Goal: Task Accomplishment & Management: Use online tool/utility

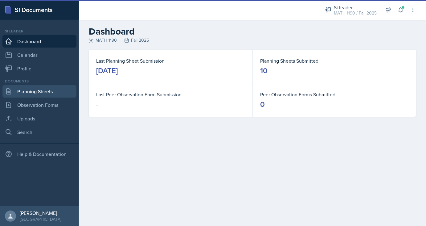
click at [43, 92] on link "Planning Sheets" at bounding box center [39, 91] width 74 height 12
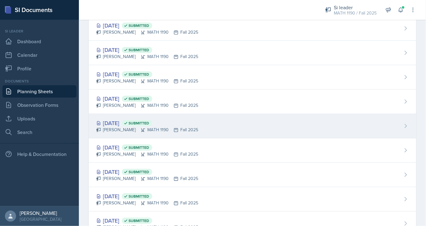
scroll to position [53, 0]
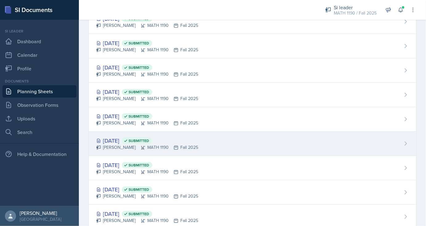
click at [125, 139] on div "[DATE] Submitted" at bounding box center [147, 140] width 102 height 8
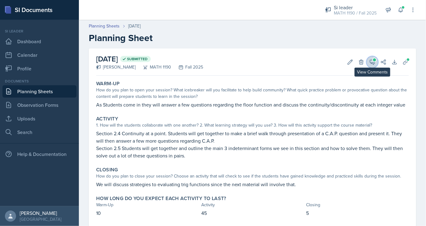
click at [373, 62] on icon at bounding box center [372, 62] width 5 height 5
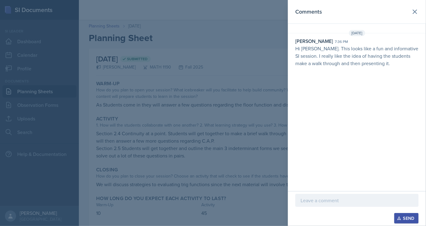
click at [217, 101] on div at bounding box center [213, 113] width 426 height 226
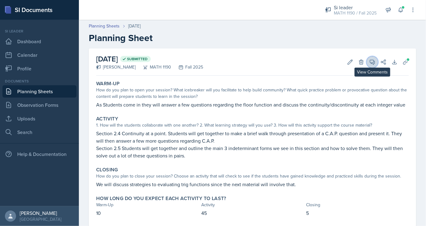
click at [373, 63] on icon at bounding box center [372, 62] width 6 height 6
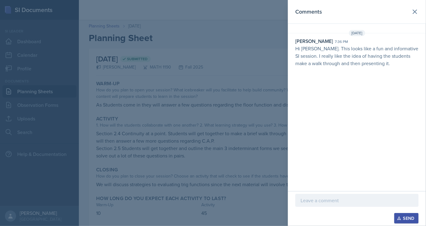
click at [191, 83] on div at bounding box center [213, 113] width 426 height 226
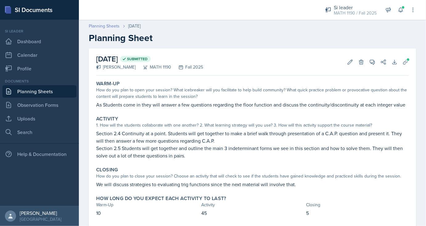
click at [113, 27] on link "Planning Sheets" at bounding box center [104, 26] width 31 height 6
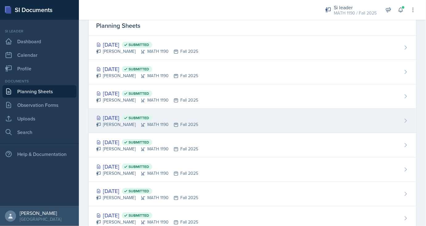
scroll to position [41, 0]
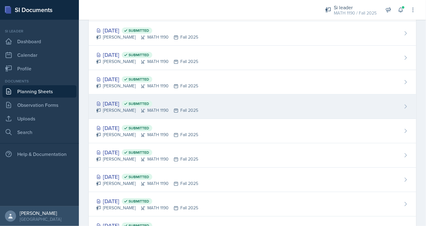
click at [123, 105] on div "[DATE] Submitted" at bounding box center [147, 103] width 102 height 8
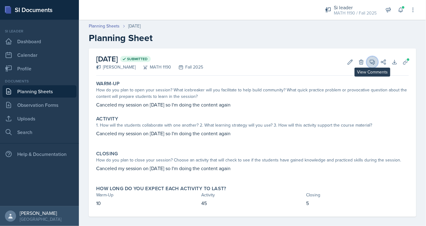
click at [374, 62] on icon at bounding box center [372, 62] width 5 height 5
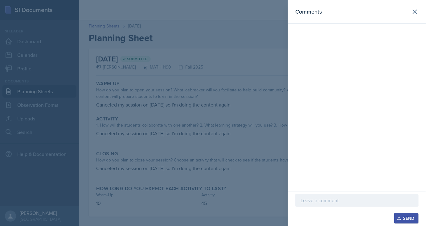
click at [192, 85] on div at bounding box center [213, 113] width 426 height 226
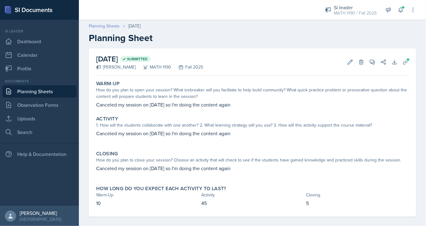
click at [115, 26] on link "Planning Sheets" at bounding box center [104, 26] width 31 height 6
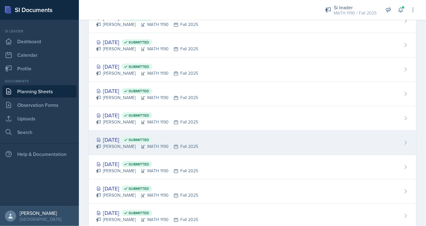
scroll to position [53, 0]
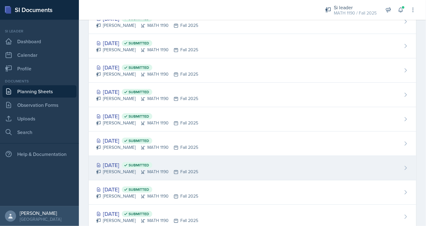
click at [119, 161] on div "[DATE] Submitted" at bounding box center [147, 165] width 102 height 8
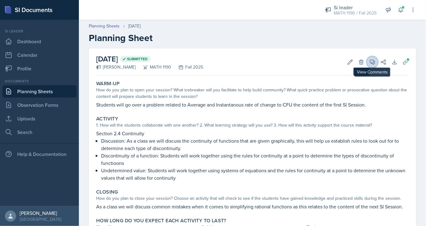
click at [374, 63] on icon at bounding box center [372, 62] width 6 height 6
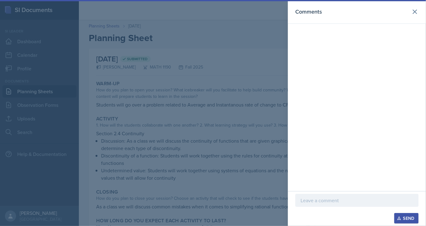
click at [208, 82] on div at bounding box center [213, 113] width 426 height 226
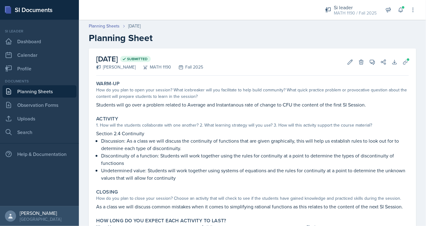
click at [46, 94] on link "Planning Sheets" at bounding box center [39, 91] width 74 height 12
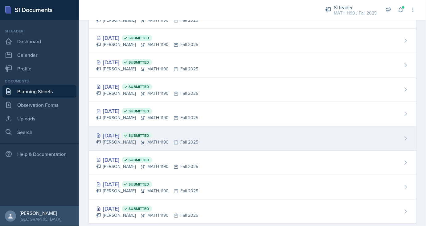
scroll to position [83, 0]
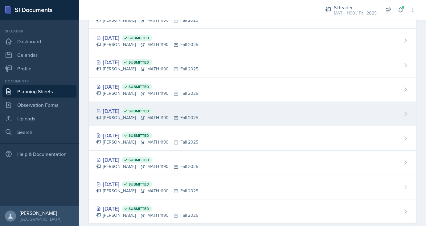
click at [118, 108] on div "[DATE] Submitted" at bounding box center [147, 111] width 102 height 8
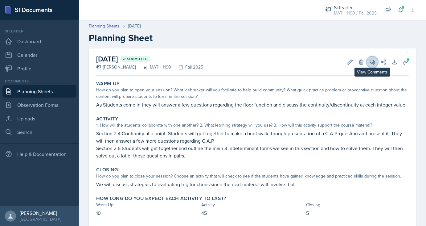
click at [374, 63] on icon at bounding box center [372, 62] width 6 height 6
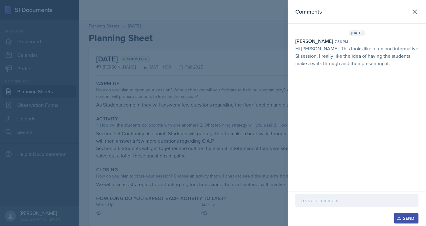
click at [232, 99] on div at bounding box center [213, 113] width 426 height 226
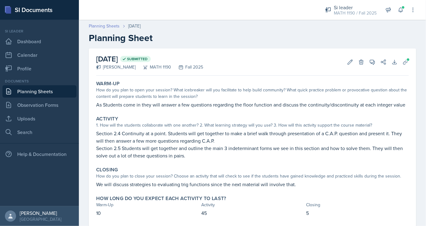
click at [109, 28] on link "Planning Sheets" at bounding box center [104, 26] width 31 height 6
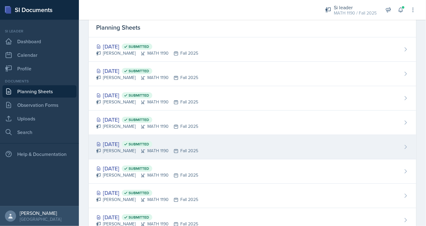
scroll to position [83, 0]
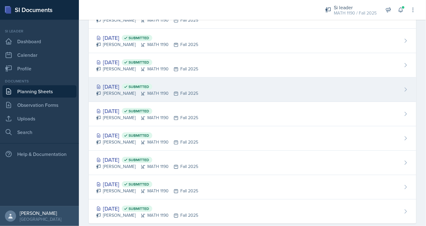
click at [119, 90] on div "[PERSON_NAME] MATH 1190 Fall 2025" at bounding box center [147, 93] width 102 height 6
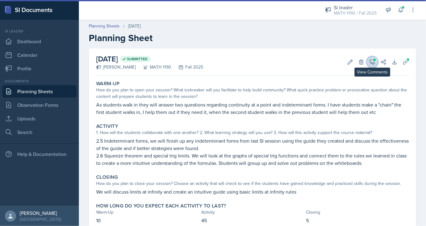
click at [370, 61] on icon at bounding box center [372, 62] width 5 height 5
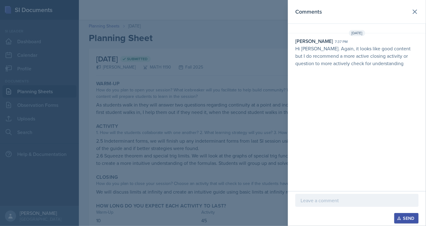
click at [236, 84] on div at bounding box center [213, 113] width 426 height 226
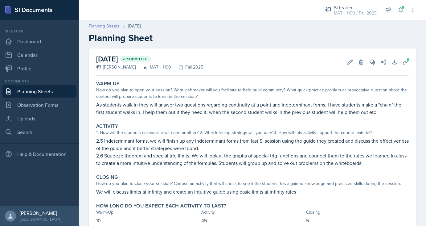
click at [110, 26] on link "Planning Sheets" at bounding box center [104, 26] width 31 height 6
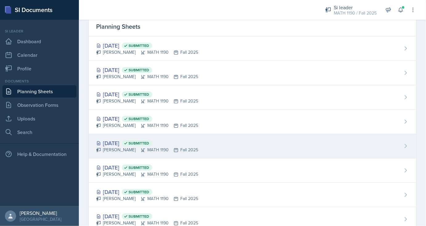
scroll to position [41, 0]
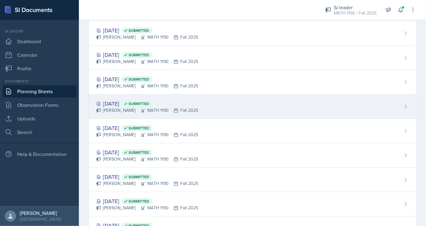
click at [112, 106] on div "[DATE] Submitted" at bounding box center [147, 103] width 102 height 8
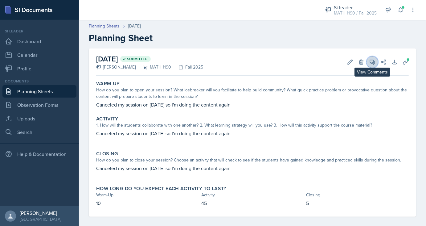
click at [371, 63] on icon at bounding box center [372, 62] width 6 height 6
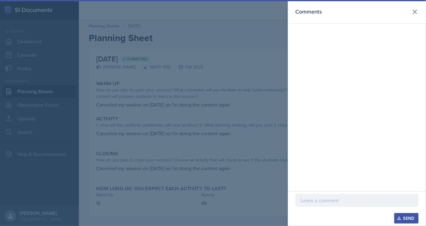
click at [205, 88] on div at bounding box center [213, 113] width 426 height 226
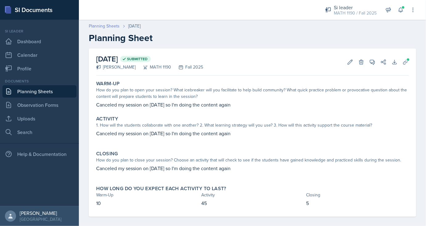
click at [110, 29] on link "Planning Sheets" at bounding box center [104, 26] width 31 height 6
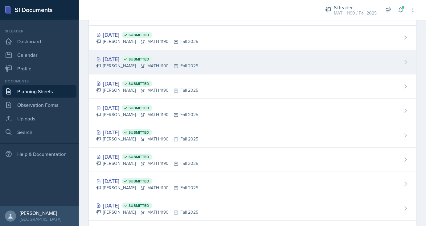
scroll to position [83, 0]
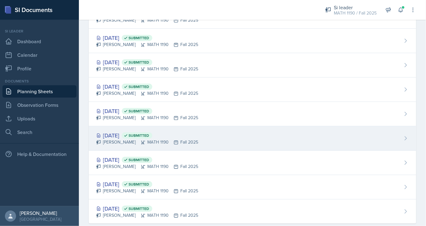
click at [117, 133] on div "[DATE] Submitted" at bounding box center [147, 135] width 102 height 8
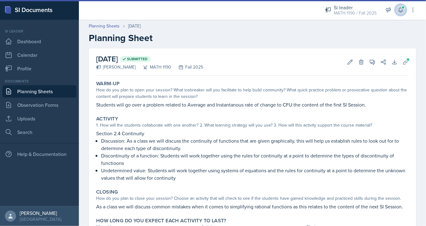
click at [402, 9] on span at bounding box center [403, 8] width 4 height 4
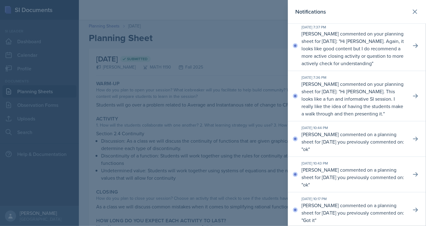
scroll to position [166, 0]
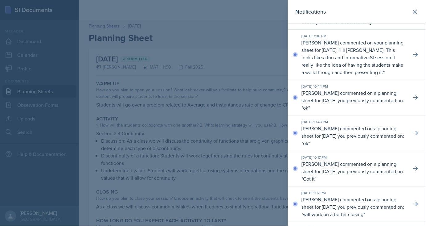
click at [260, 121] on div at bounding box center [213, 113] width 426 height 226
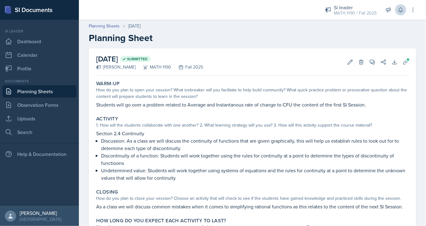
click at [38, 90] on link "Planning Sheets" at bounding box center [39, 91] width 74 height 12
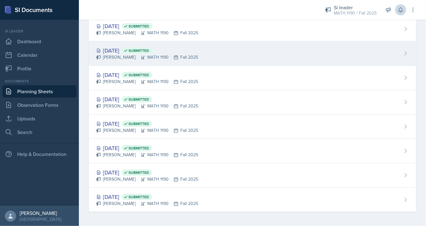
scroll to position [53, 0]
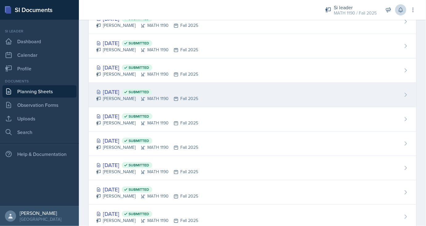
click at [116, 92] on div "[DATE] Submitted" at bounding box center [147, 92] width 102 height 8
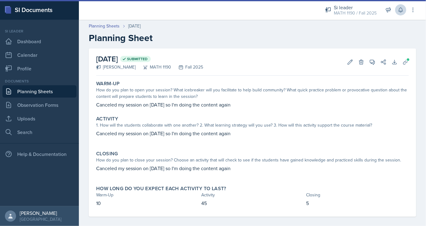
click at [46, 89] on link "Planning Sheets" at bounding box center [39, 91] width 74 height 12
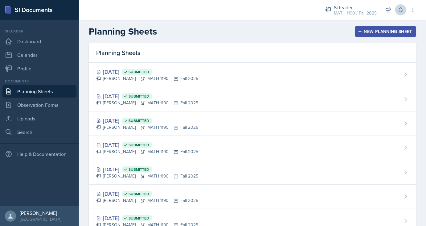
click at [40, 90] on link "Planning Sheets" at bounding box center [39, 91] width 74 height 12
click at [408, 35] on button "New Planning Sheet" at bounding box center [385, 31] width 61 height 10
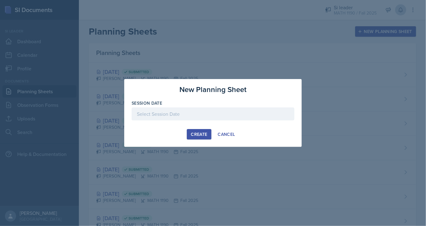
click at [206, 111] on div at bounding box center [213, 113] width 163 height 13
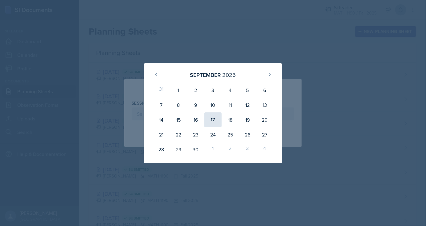
click at [209, 118] on div "17" at bounding box center [212, 119] width 17 height 15
type input "[DATE]"
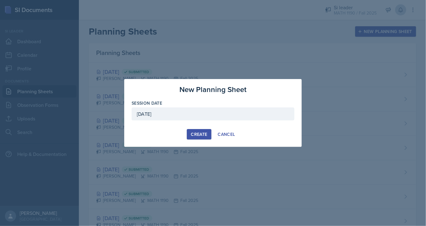
click at [205, 136] on div "Create" at bounding box center [199, 134] width 16 height 5
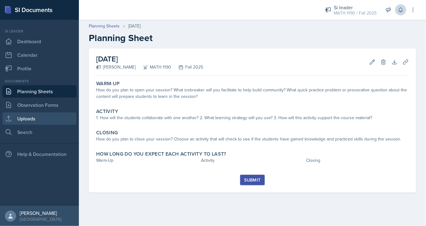
click at [38, 114] on link "Uploads" at bounding box center [39, 118] width 74 height 12
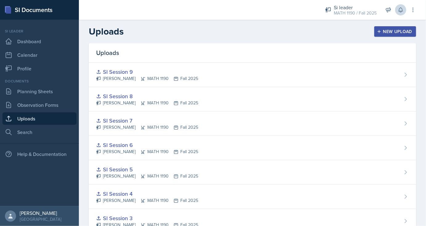
click at [392, 37] on header "Uploads New Upload" at bounding box center [252, 31] width 347 height 23
drag, startPoint x: 392, startPoint y: 33, endPoint x: 344, endPoint y: 34, distance: 47.5
click at [391, 33] on div "New Upload" at bounding box center [395, 31] width 34 height 5
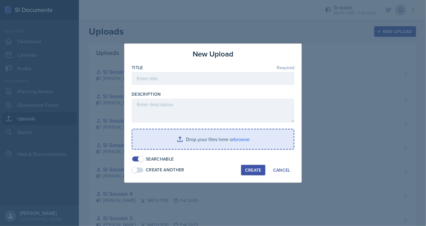
click at [213, 142] on input "file" at bounding box center [213, 139] width 162 height 20
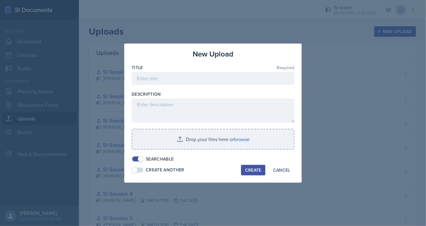
click at [105, 53] on div at bounding box center [213, 113] width 426 height 226
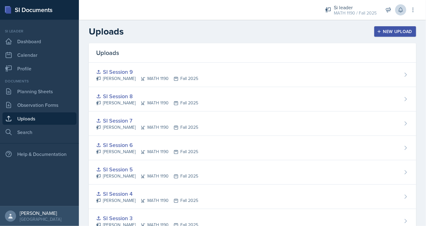
click at [394, 30] on div "New Upload" at bounding box center [395, 31] width 34 height 5
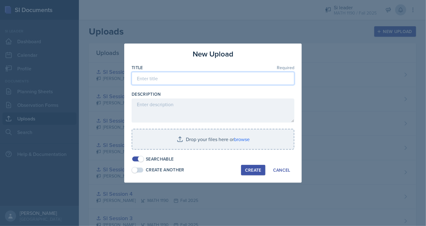
click at [195, 82] on input at bounding box center [213, 78] width 163 height 13
type input "SI Session 10 - Major Review"
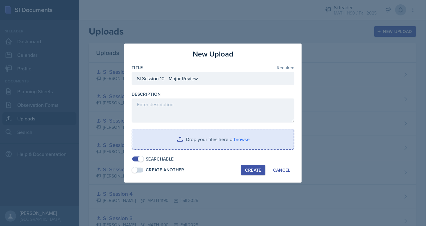
click at [202, 134] on input "file" at bounding box center [213, 139] width 162 height 20
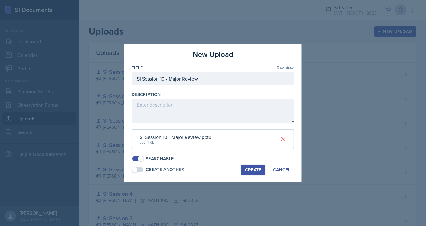
click at [249, 171] on div "Create" at bounding box center [253, 169] width 16 height 5
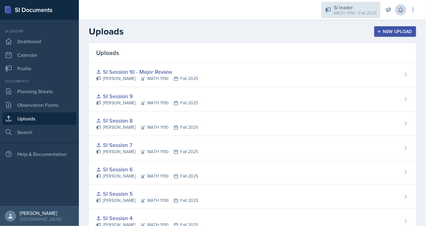
click at [368, 7] on div "Si leader" at bounding box center [355, 7] width 43 height 7
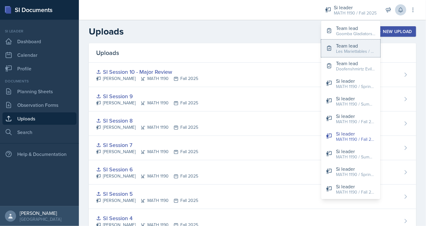
click at [347, 50] on div "Les Mariettables / Fall 2025" at bounding box center [355, 51] width 39 height 6
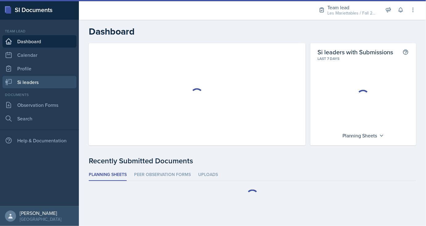
click at [36, 78] on link "Si leaders" at bounding box center [39, 82] width 74 height 12
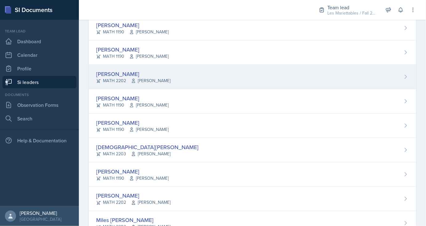
scroll to position [373, 0]
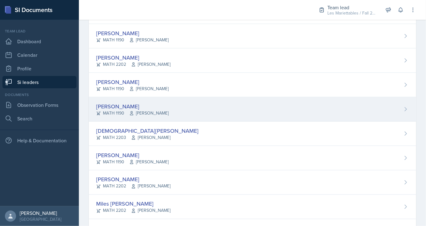
click at [120, 104] on div "[PERSON_NAME]" at bounding box center [132, 106] width 72 height 8
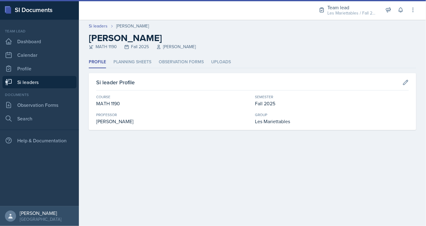
click at [134, 69] on div "Profile Planning Sheets Observation Forms Uploads Profile Planning Sheets Obser…" at bounding box center [252, 93] width 327 height 74
click at [134, 64] on li "Planning Sheets" at bounding box center [132, 62] width 38 height 12
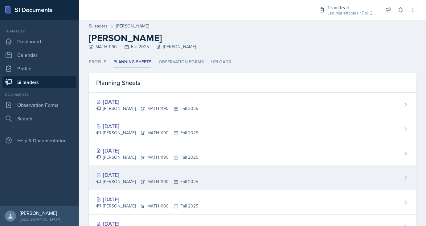
scroll to position [41, 0]
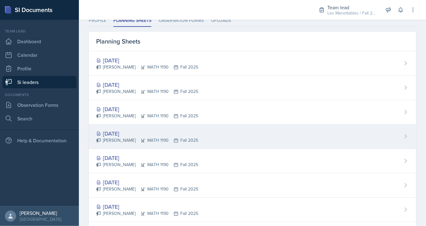
click at [120, 130] on div "[DATE]" at bounding box center [147, 133] width 102 height 8
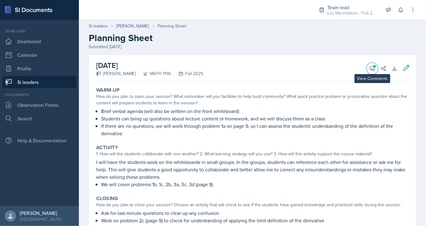
click at [373, 73] on button "View Comments" at bounding box center [372, 68] width 11 height 11
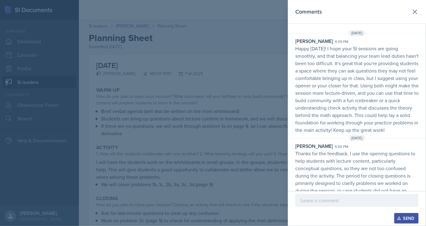
click at [223, 100] on div at bounding box center [213, 113] width 426 height 226
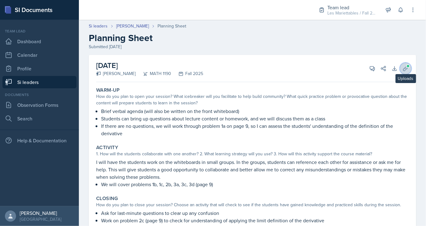
click at [407, 68] on icon at bounding box center [405, 68] width 5 height 5
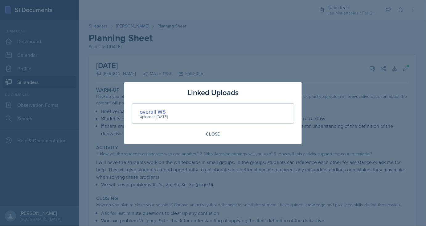
click at [152, 111] on div "overall WS" at bounding box center [154, 111] width 28 height 8
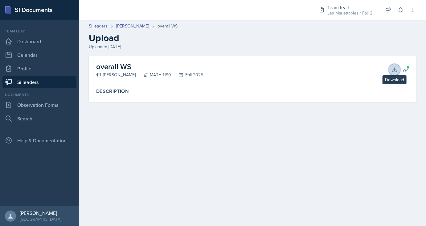
click at [393, 73] on button "Download" at bounding box center [394, 69] width 11 height 11
